Goal: Check status: Check status

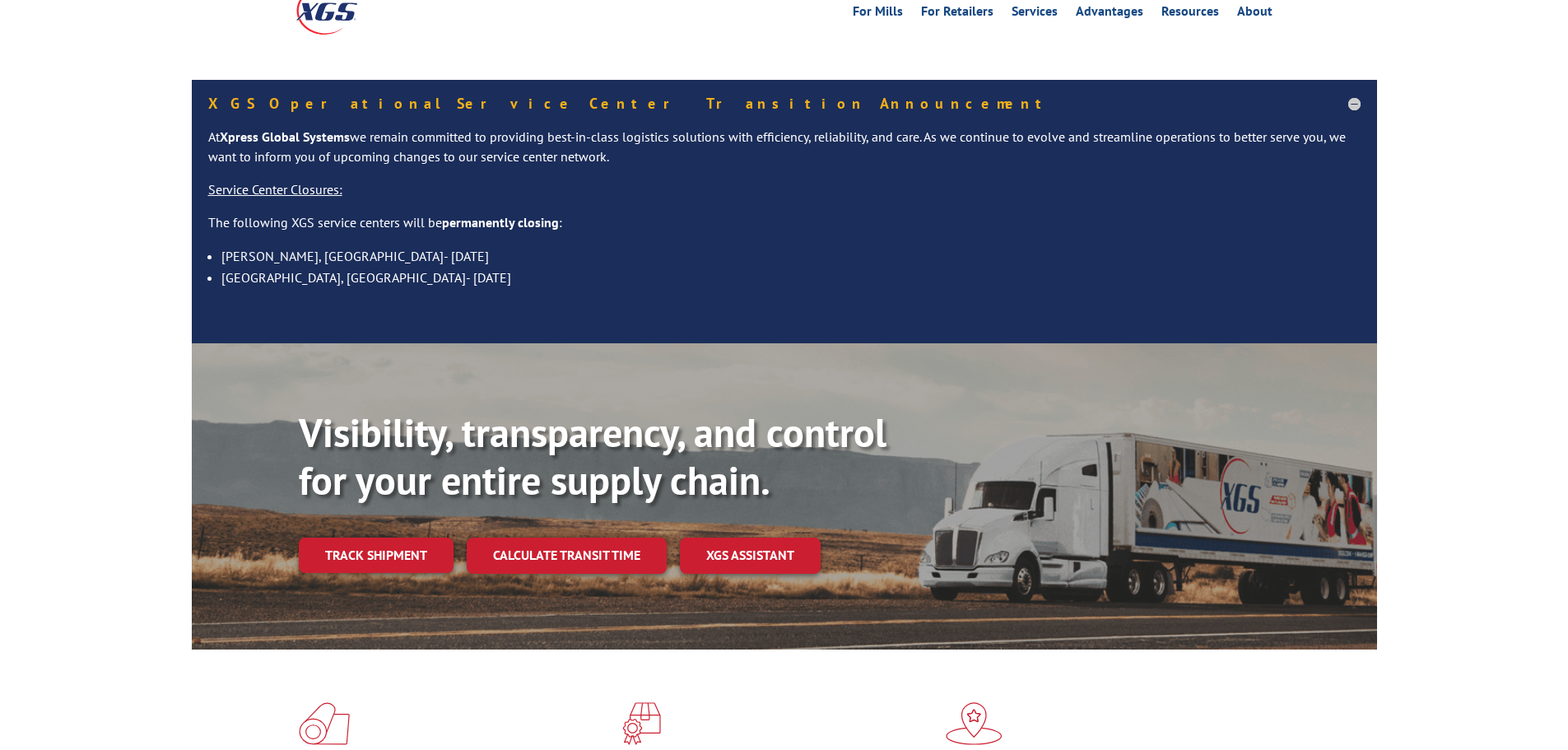
scroll to position [247, 0]
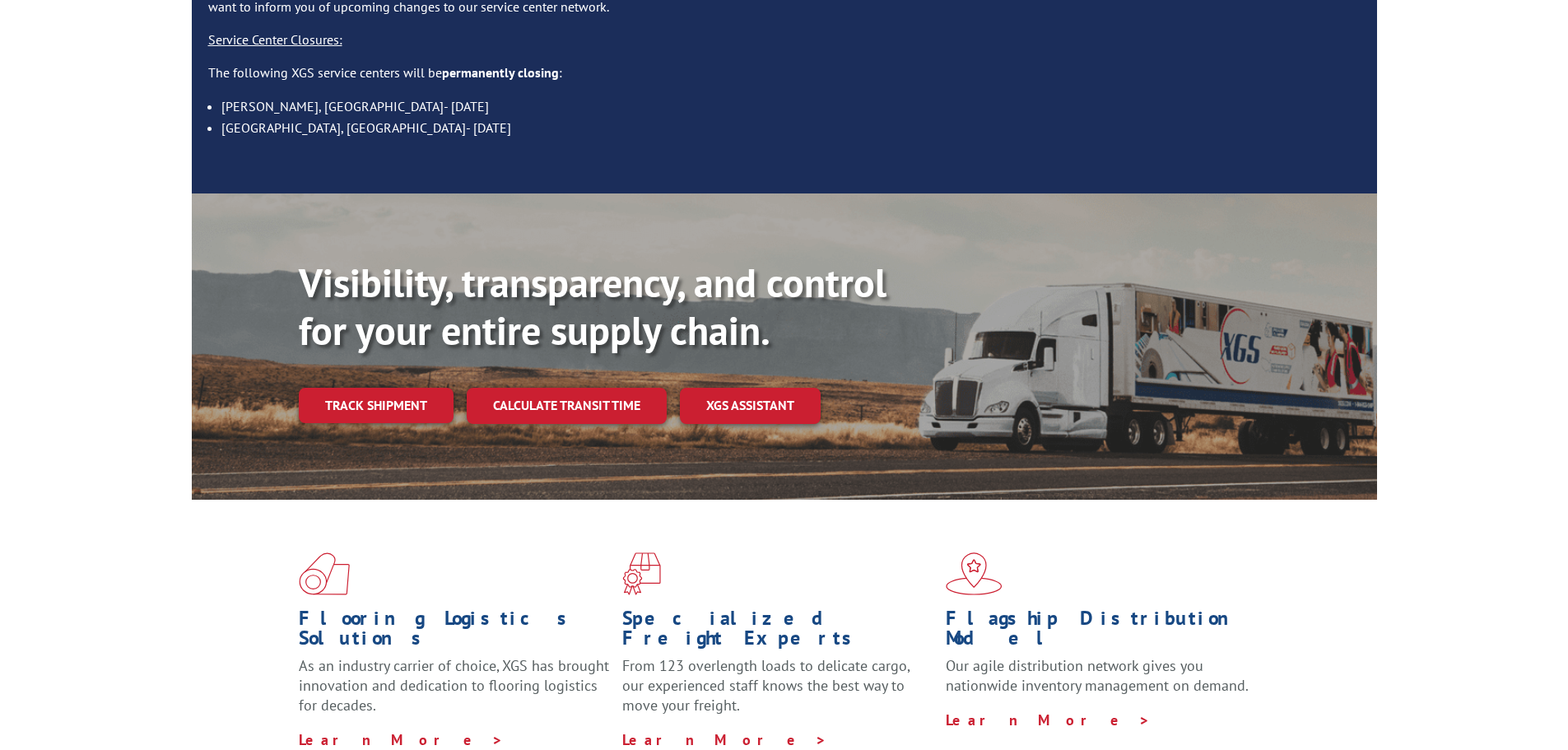
click at [415, 369] on div "Visibility, transparency, and control for your entire supply chain. Track shipm…" at bounding box center [838, 374] width 1078 height 230
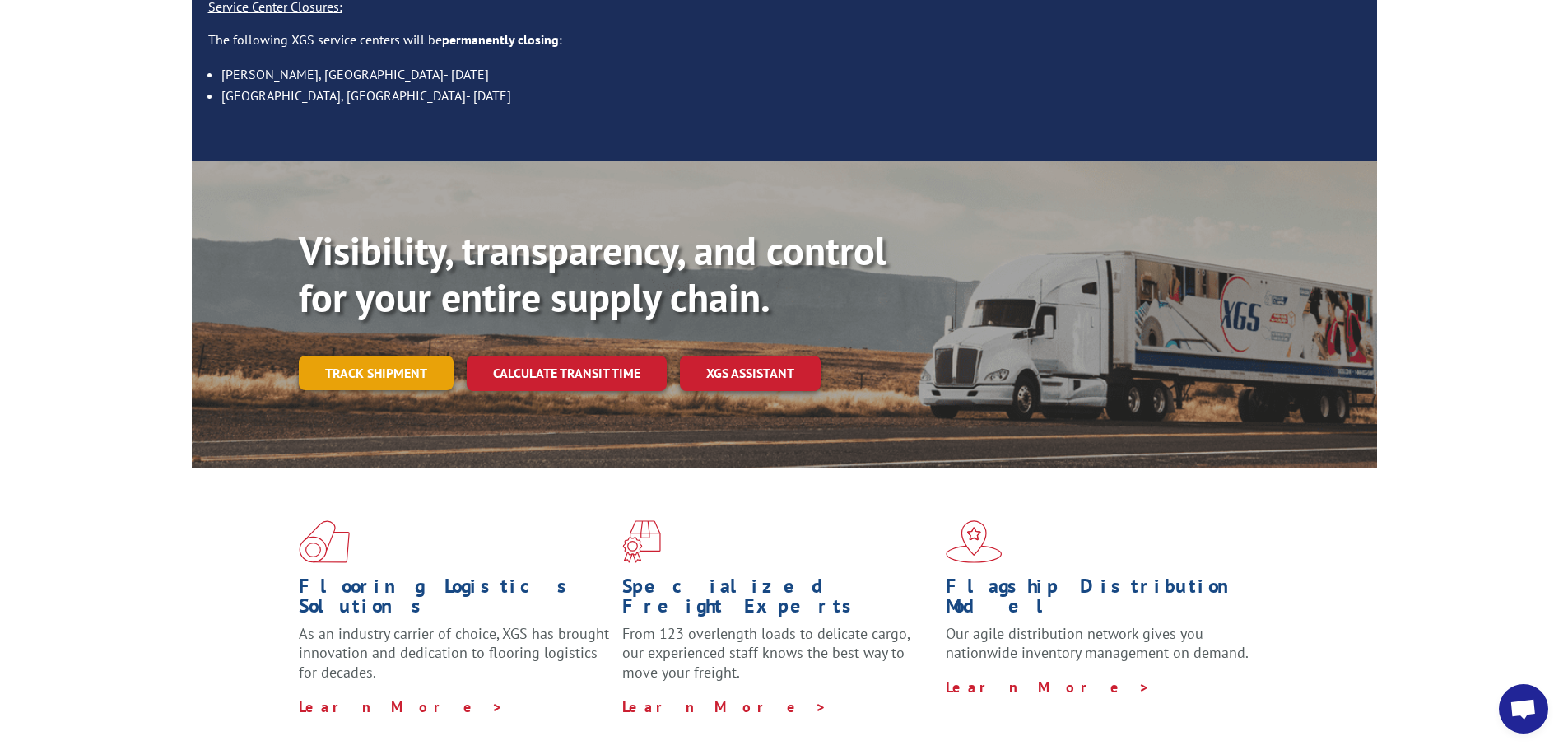
click at [390, 355] on link "Track shipment" at bounding box center [377, 372] width 155 height 35
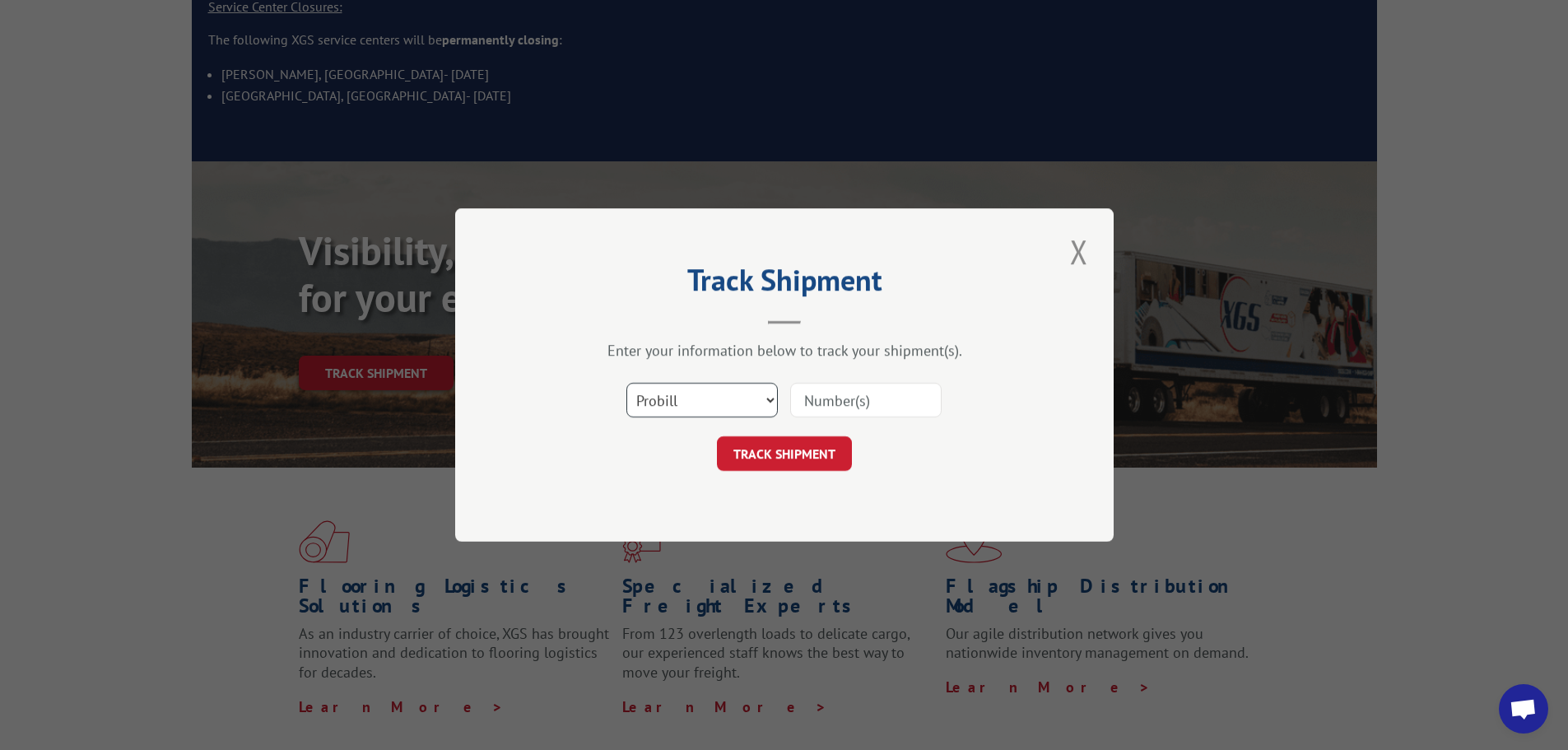
drag, startPoint x: 727, startPoint y: 386, endPoint x: 700, endPoint y: 415, distance: 39.6
click at [727, 386] on select "Select category... Probill BOL PO" at bounding box center [702, 400] width 151 height 35
select select "bol"
click at [626, 383] on select "Select category... Probill BOL PO" at bounding box center [702, 400] width 151 height 35
click at [813, 406] on input at bounding box center [865, 400] width 151 height 35
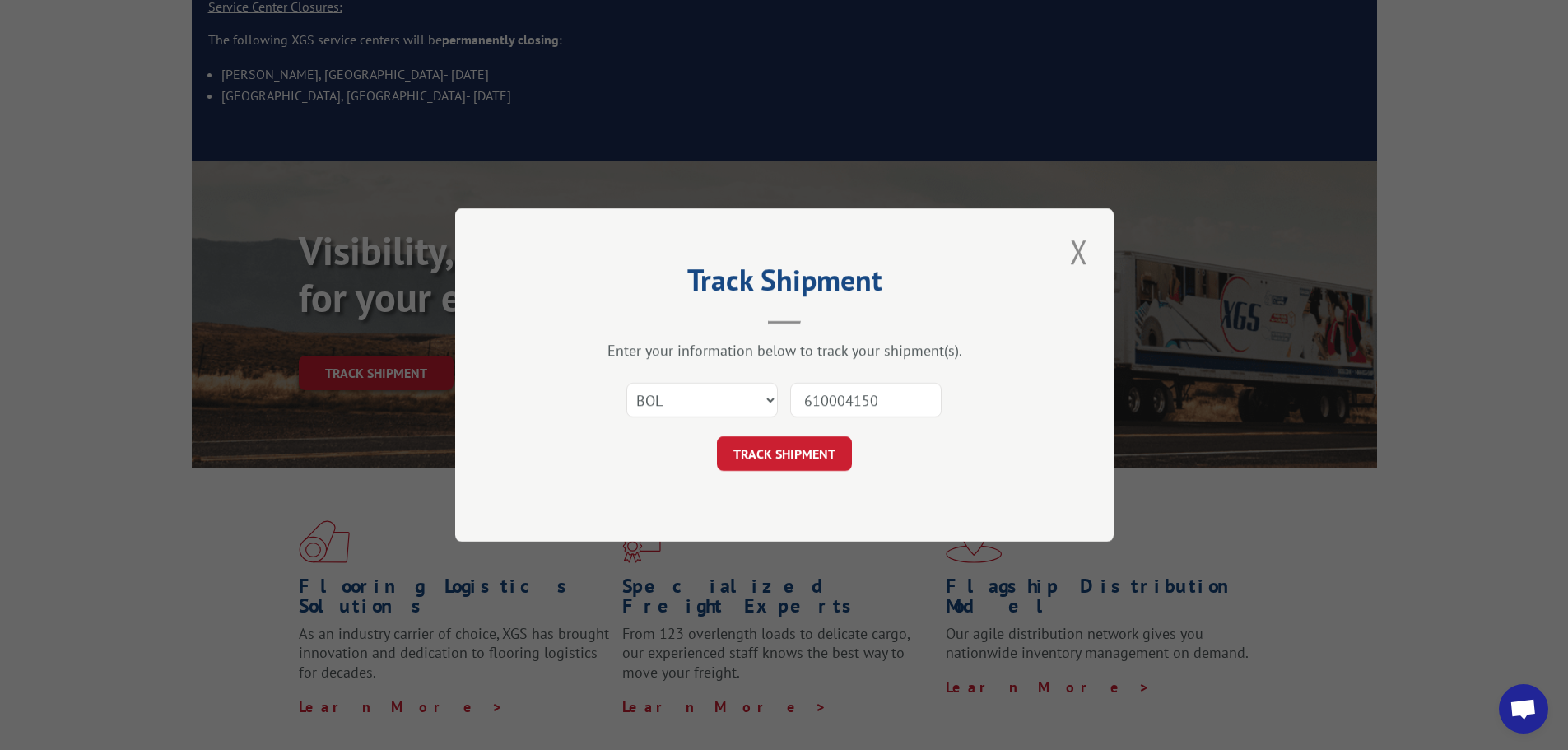
type input "6100041500"
click button "TRACK SHIPMENT" at bounding box center [784, 453] width 135 height 35
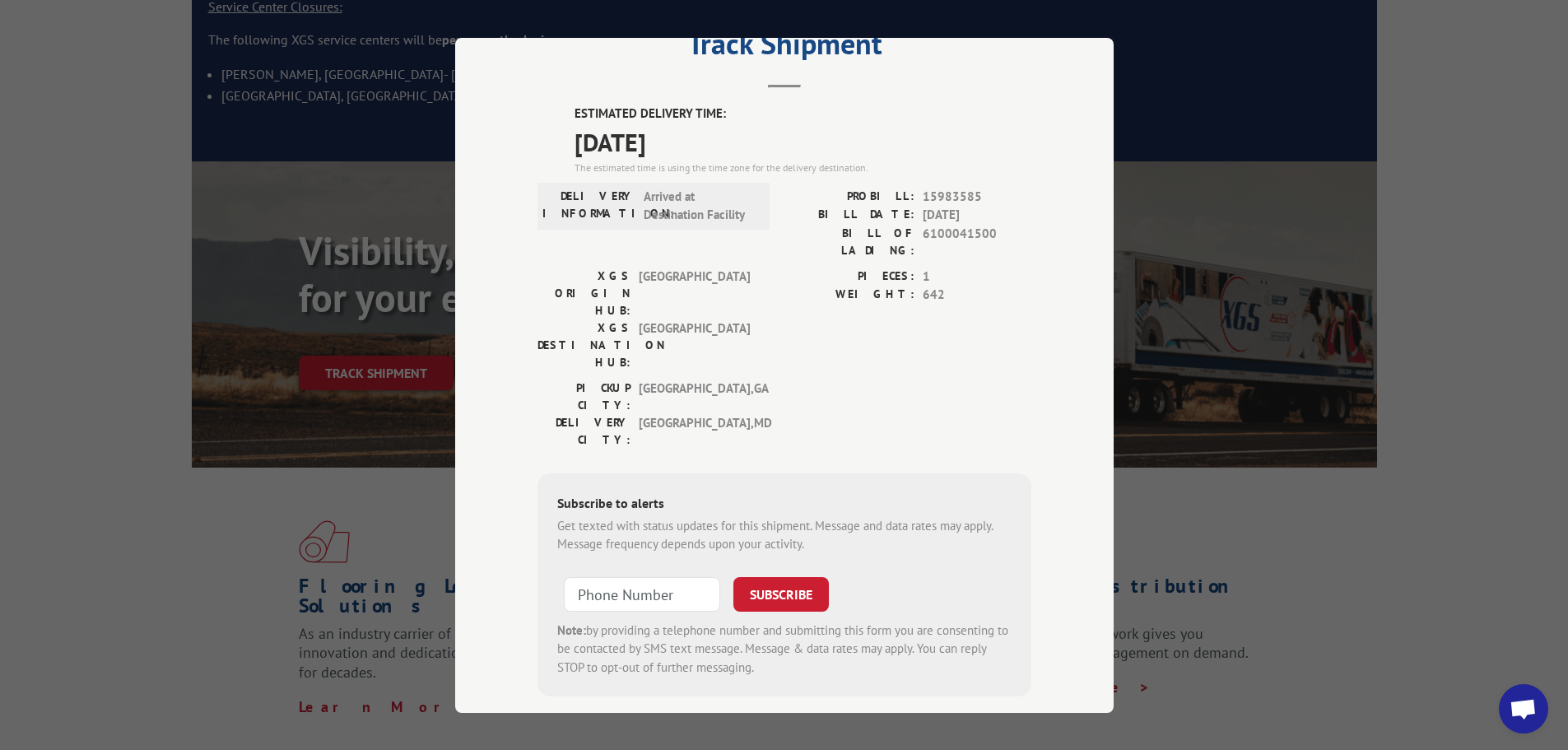
scroll to position [0, 0]
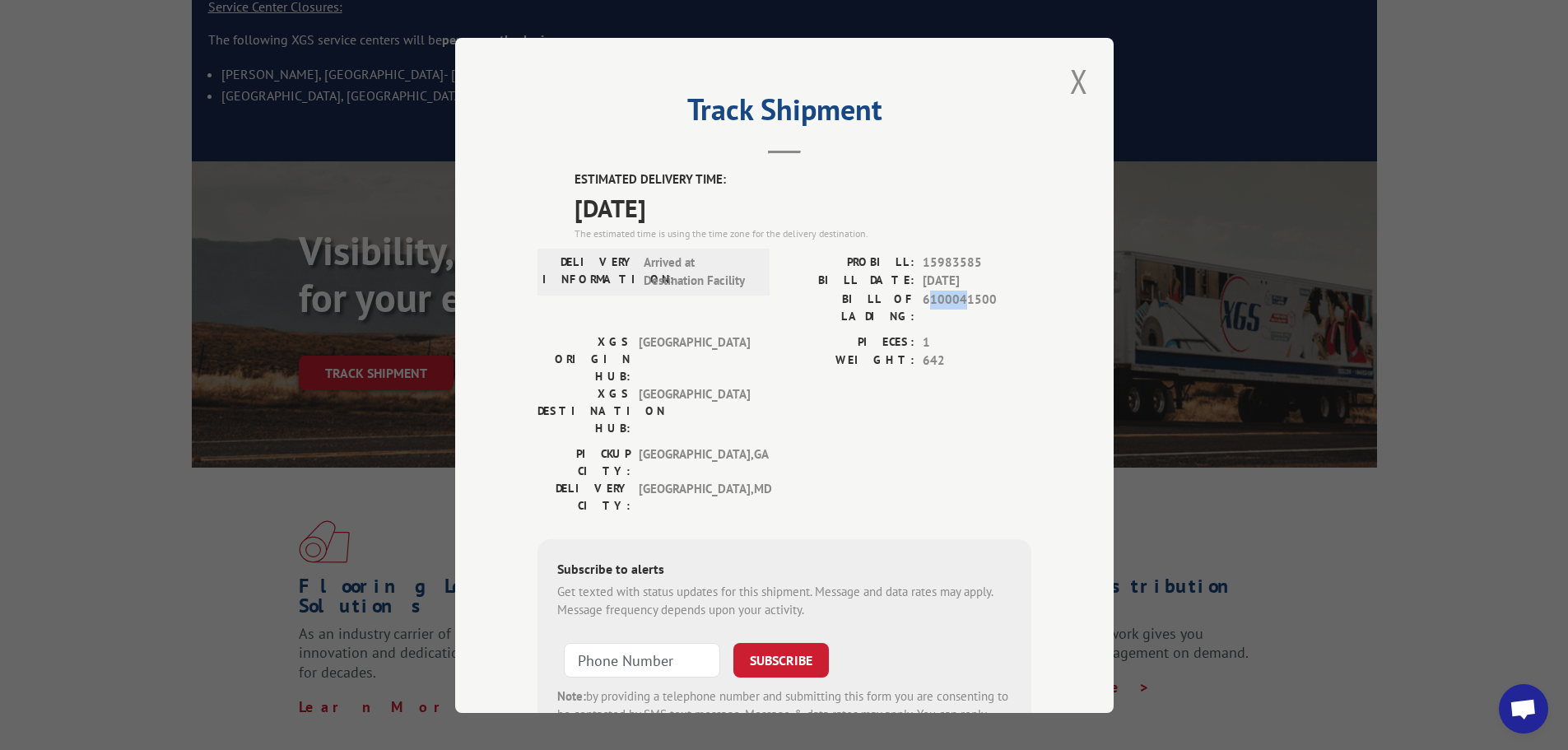
drag, startPoint x: 926, startPoint y: 299, endPoint x: 955, endPoint y: 300, distance: 29.0
click at [955, 300] on span "6100041500" at bounding box center [977, 306] width 109 height 35
click at [949, 298] on span "6100041500" at bounding box center [977, 306] width 109 height 35
drag, startPoint x: 931, startPoint y: 298, endPoint x: 952, endPoint y: 299, distance: 21.0
click at [952, 299] on span "6100041500" at bounding box center [977, 306] width 109 height 35
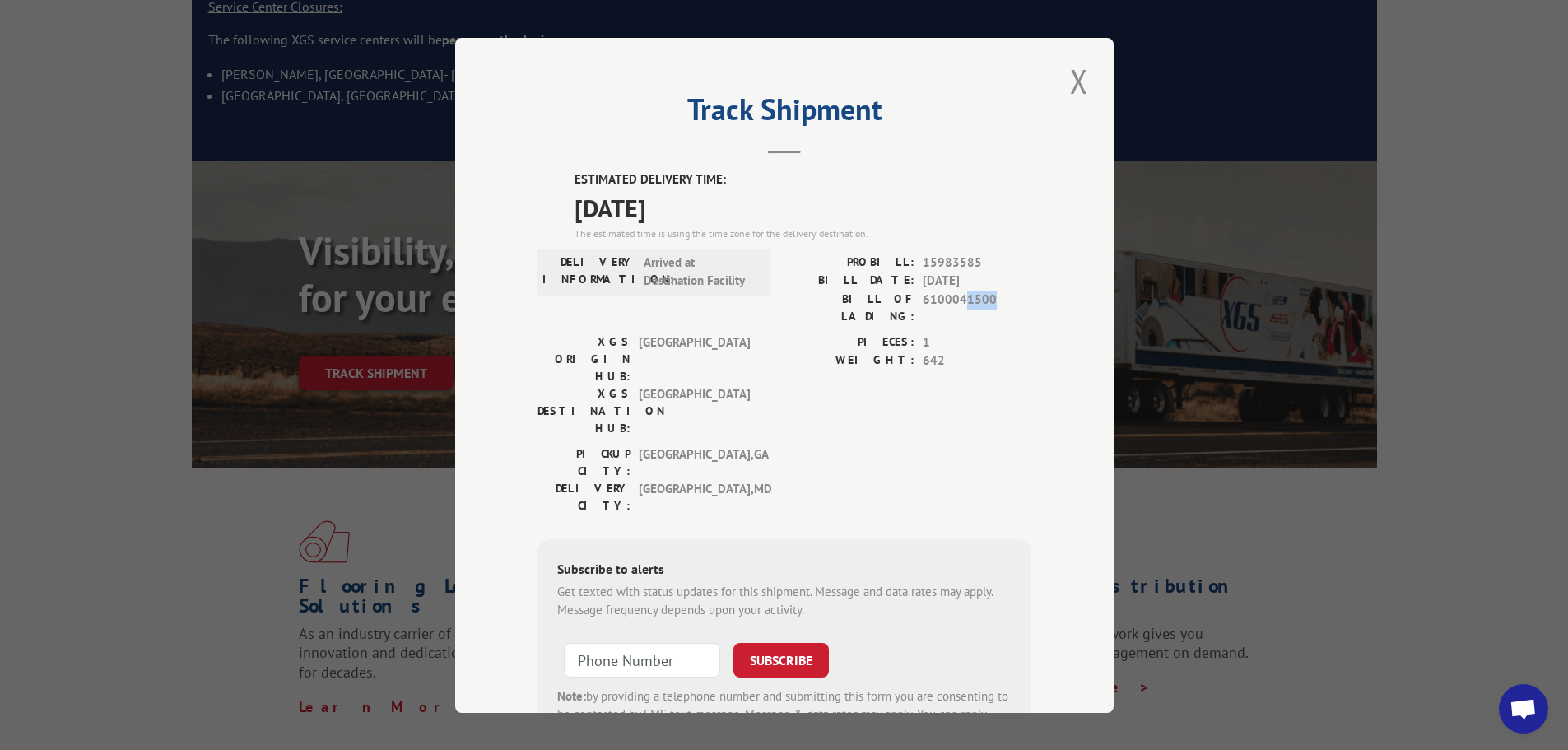
drag, startPoint x: 955, startPoint y: 299, endPoint x: 991, endPoint y: 298, distance: 36.0
click at [991, 298] on span "6100041500" at bounding box center [977, 306] width 109 height 35
click at [963, 332] on span "1" at bounding box center [977, 341] width 109 height 19
click at [935, 305] on span "6100041500" at bounding box center [977, 306] width 109 height 35
drag, startPoint x: 548, startPoint y: 209, endPoint x: 784, endPoint y: 200, distance: 236.2
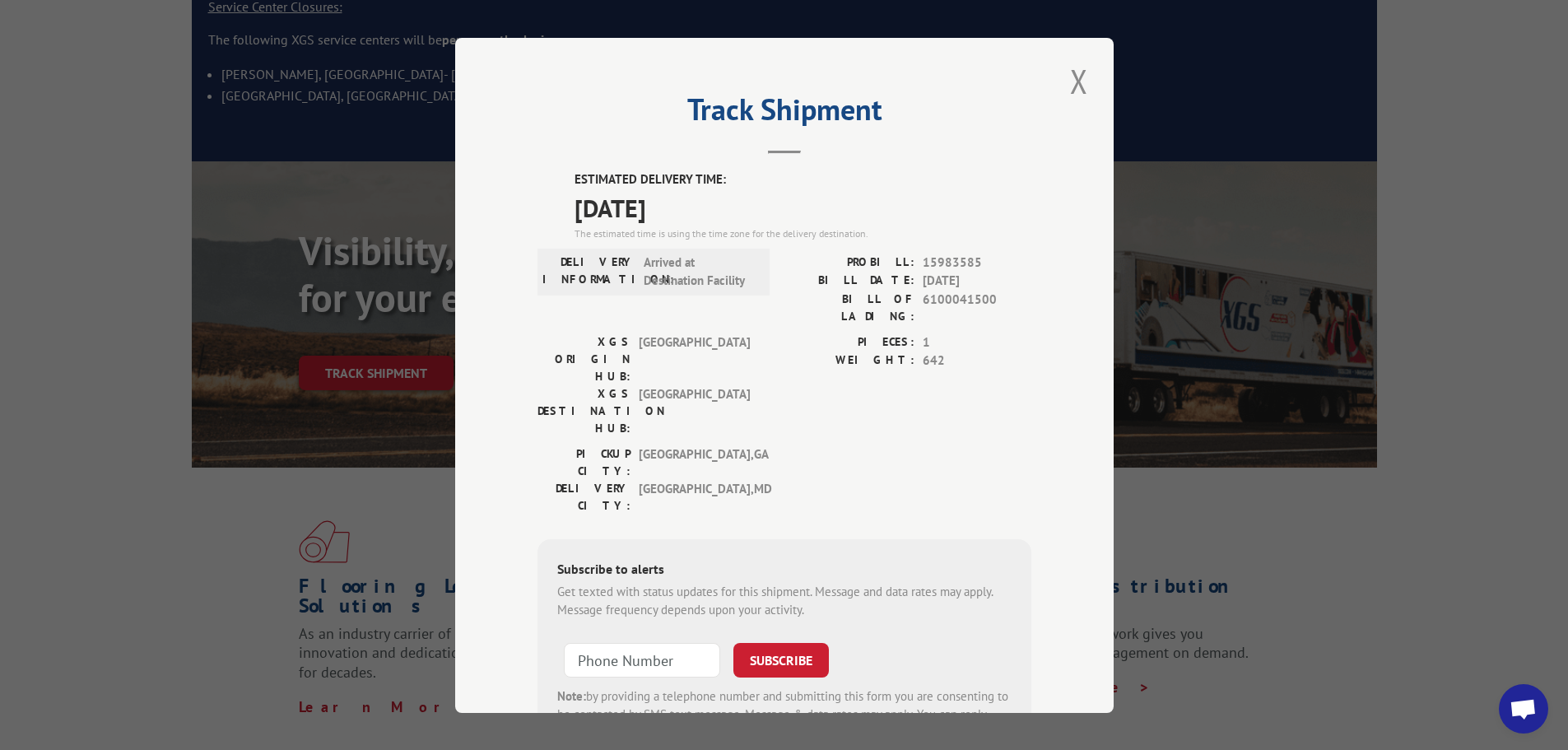
click at [784, 200] on div "ESTIMATED DELIVERY TIME: [DATE] The estimated time is using the time zone for t…" at bounding box center [784, 466] width 494 height 592
click at [605, 275] on label "DELIVERY INFORMATION:" at bounding box center [589, 272] width 93 height 37
drag, startPoint x: 1037, startPoint y: 87, endPoint x: 1065, endPoint y: 87, distance: 28.0
click at [1038, 87] on div "Track Shipment ESTIMATED DELIVERY TIME: [DATE] The estimated time is using the …" at bounding box center [784, 376] width 659 height 675
click at [1068, 85] on button "Close modal" at bounding box center [1078, 81] width 28 height 45
